Goal: Communication & Community: Connect with others

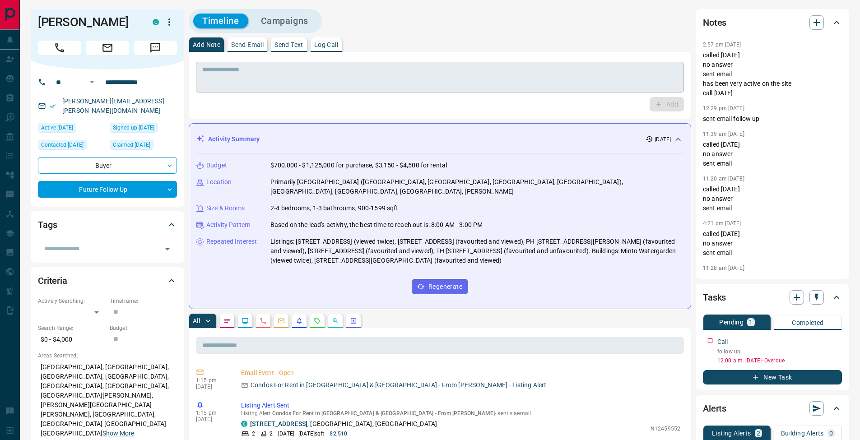
click at [268, 78] on textarea at bounding box center [439, 77] width 475 height 23
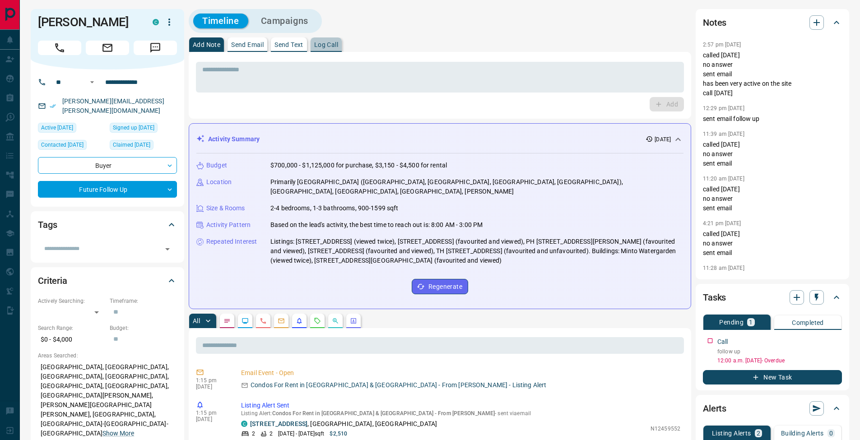
click at [336, 46] on p "Log Call" at bounding box center [326, 45] width 24 height 6
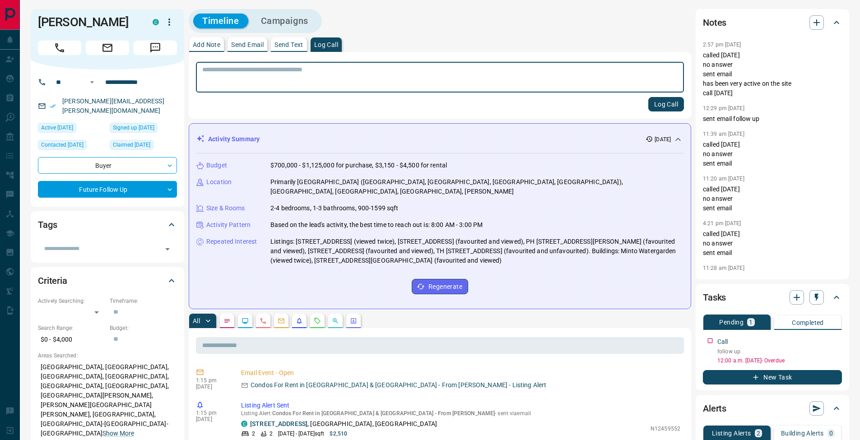
click at [667, 106] on button "Log Call" at bounding box center [666, 104] width 36 height 14
click at [217, 47] on p "Add Note" at bounding box center [207, 45] width 28 height 6
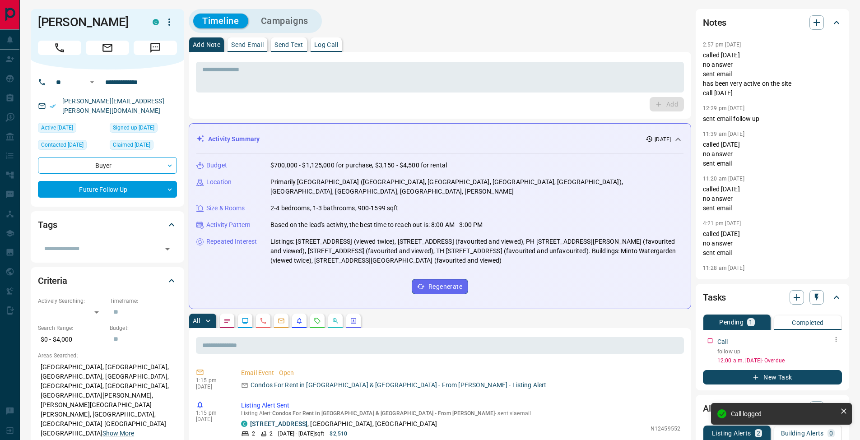
click at [838, 339] on icon "button" at bounding box center [835, 339] width 7 height 7
click at [831, 355] on li "Edit" at bounding box center [822, 357] width 40 height 14
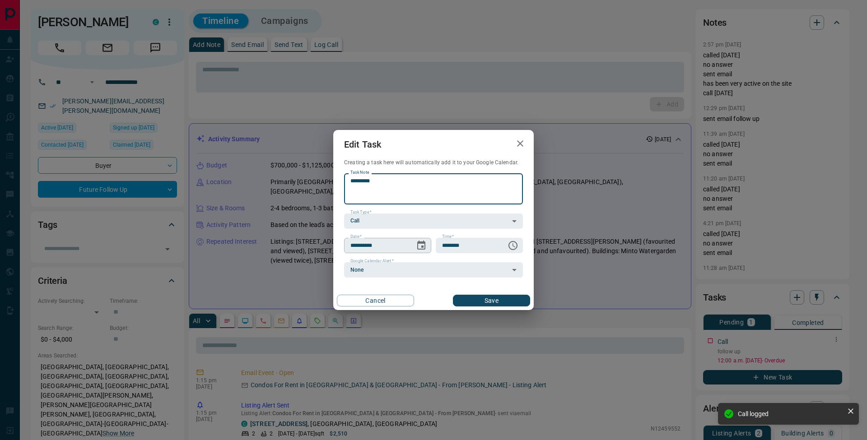
click at [424, 248] on icon "Choose date, selected date is Oct 10, 2025" at bounding box center [421, 245] width 8 height 9
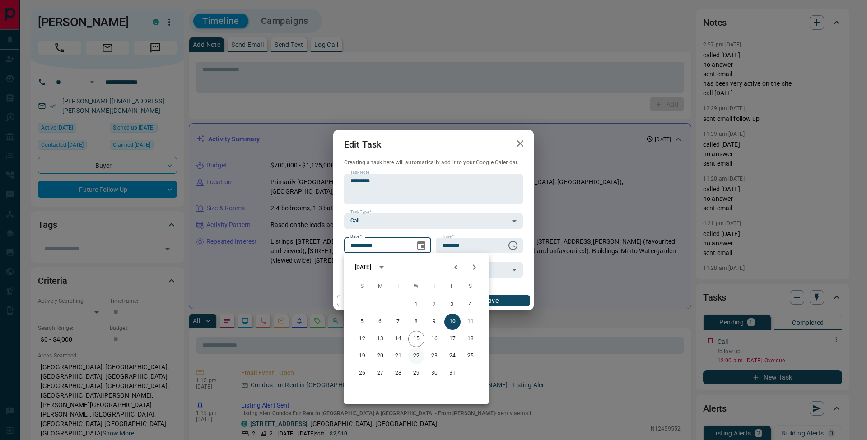
click at [419, 357] on button "22" at bounding box center [416, 356] width 16 height 16
type input "**********"
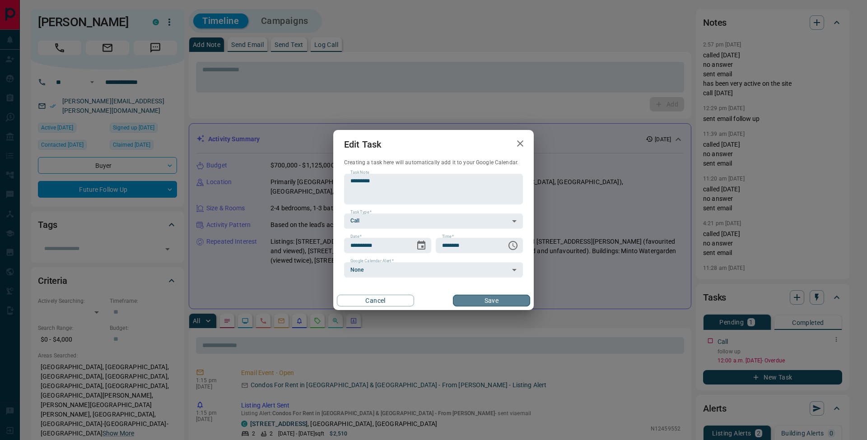
click at [509, 300] on button "Save" at bounding box center [491, 301] width 77 height 12
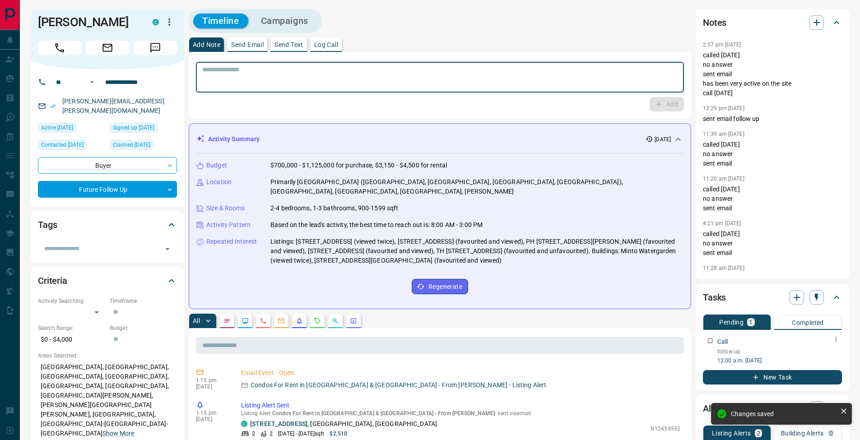
click at [251, 85] on textarea at bounding box center [439, 77] width 475 height 23
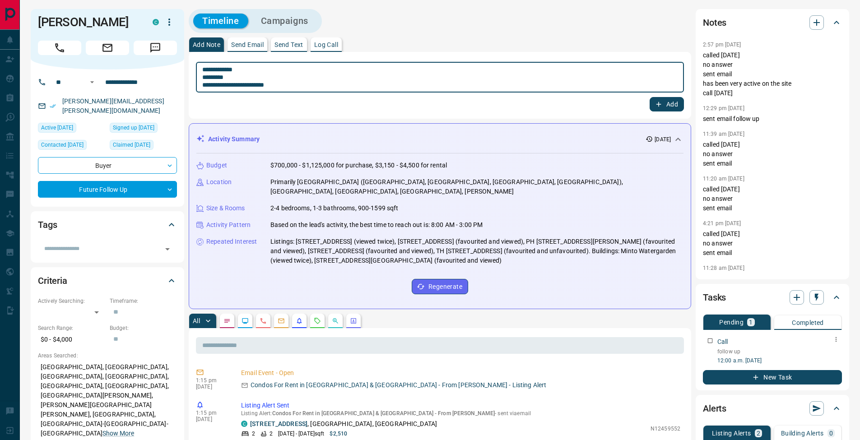
click at [205, 77] on textarea "**********" at bounding box center [439, 77] width 475 height 23
type textarea "**********"
click at [666, 107] on button "Add" at bounding box center [666, 104] width 34 height 14
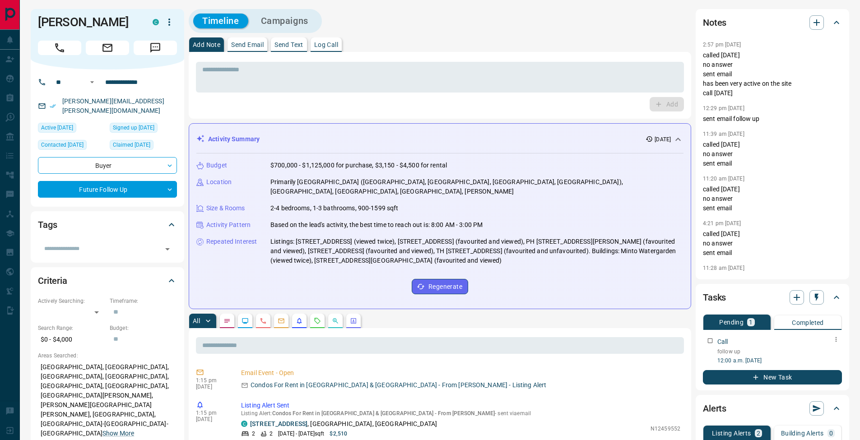
click at [254, 48] on button "Send Email" at bounding box center [247, 44] width 40 height 14
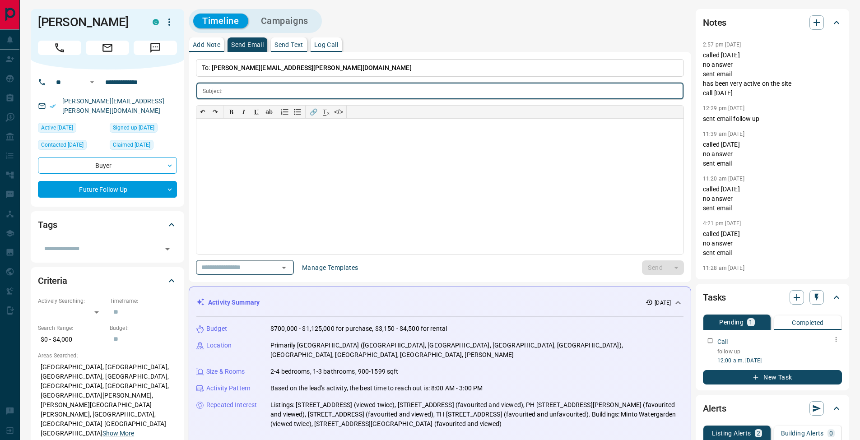
click at [286, 267] on icon "Open" at bounding box center [284, 268] width 5 height 2
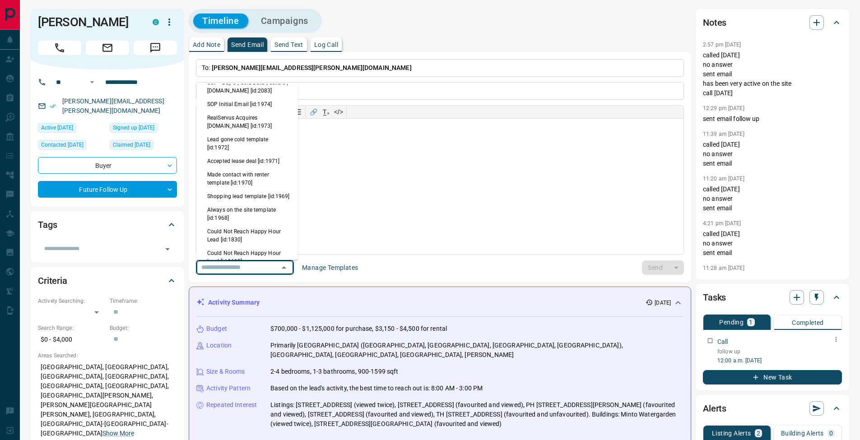
scroll to position [243, 0]
click at [265, 209] on li "Always on the site template [id:1968]" at bounding box center [247, 208] width 102 height 22
type input "**********"
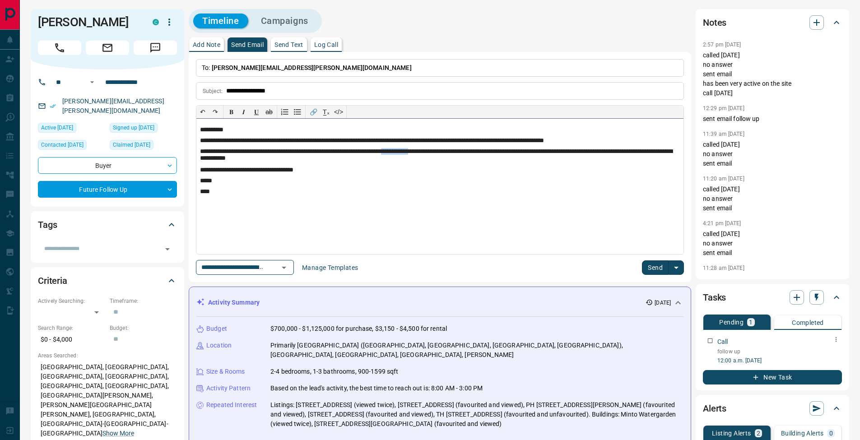
drag, startPoint x: 464, startPoint y: 151, endPoint x: 425, endPoint y: 150, distance: 39.3
click at [425, 150] on p "**********" at bounding box center [440, 155] width 480 height 14
click at [649, 267] on button "Send" at bounding box center [655, 267] width 27 height 14
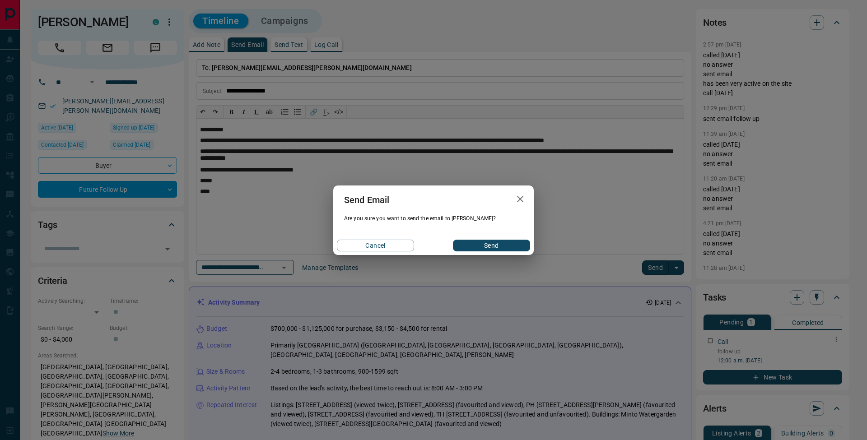
click at [502, 245] on button "Send" at bounding box center [491, 246] width 77 height 12
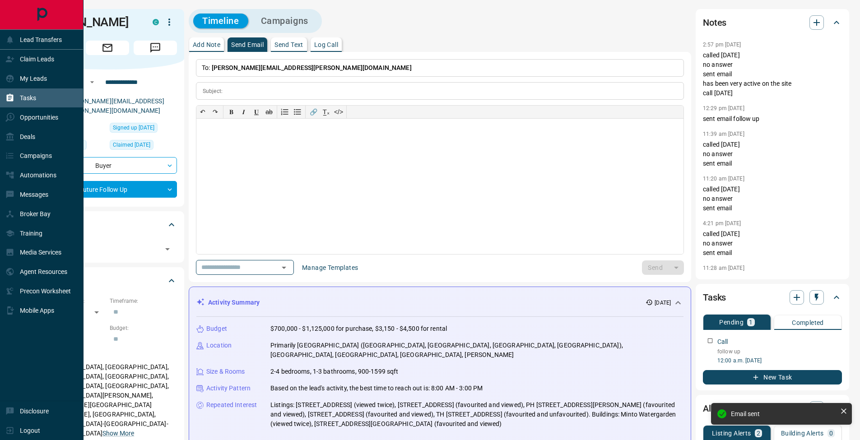
click at [27, 99] on p "Tasks" at bounding box center [28, 97] width 16 height 7
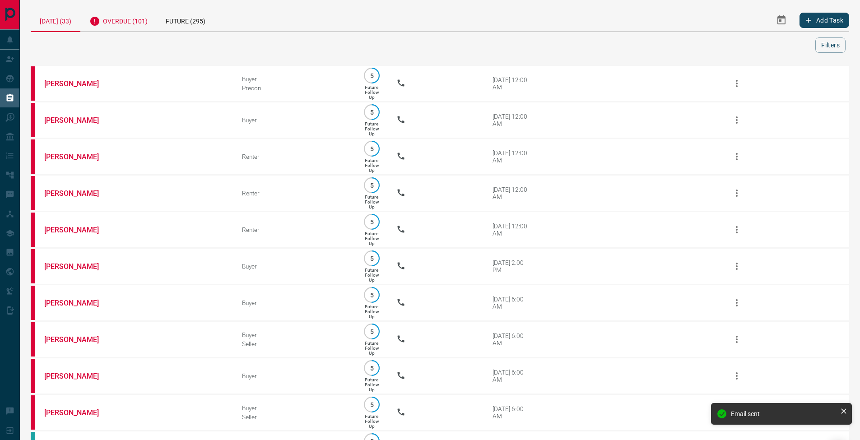
click at [126, 11] on div "Overdue (101)" at bounding box center [118, 20] width 76 height 22
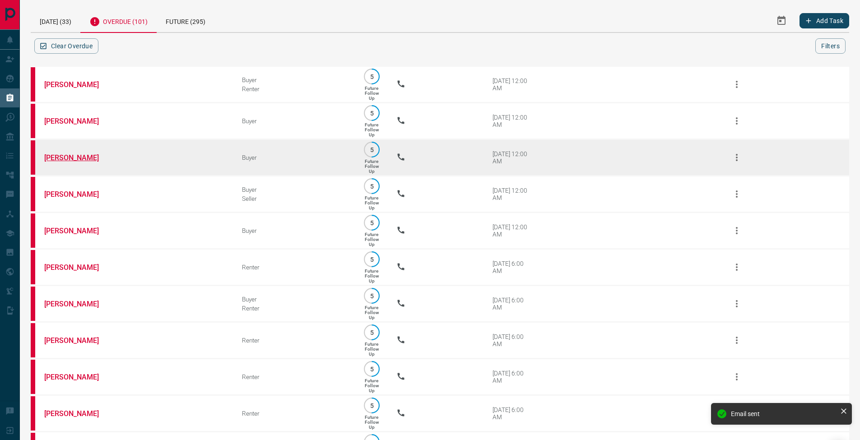
click at [88, 161] on link "[PERSON_NAME]" at bounding box center [78, 157] width 68 height 9
